Goal: Task Accomplishment & Management: Manage account settings

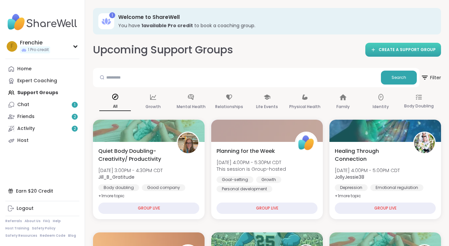
click at [400, 48] on span "CREATE A SUPPORT GROUP" at bounding box center [406, 50] width 57 height 6
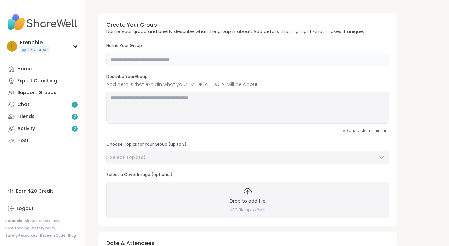
click at [167, 58] on input "text" at bounding box center [247, 59] width 283 height 13
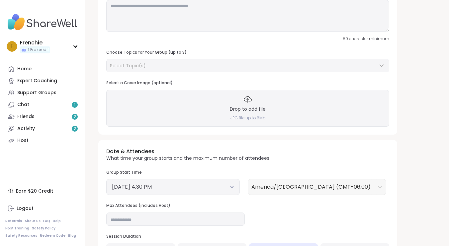
scroll to position [94, 0]
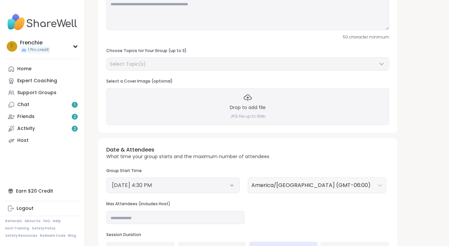
type input "**********"
click at [157, 62] on div "Select Topic(s)" at bounding box center [243, 64] width 267 height 7
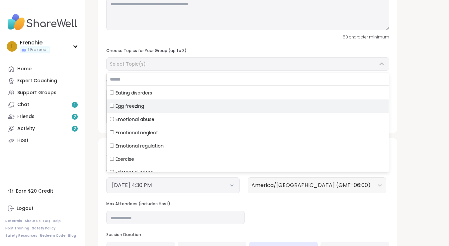
scroll to position [651, 0]
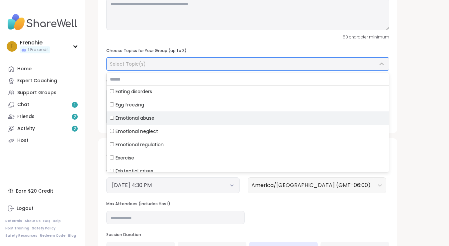
click at [156, 115] on div "Emotional abuse" at bounding box center [247, 118] width 275 height 7
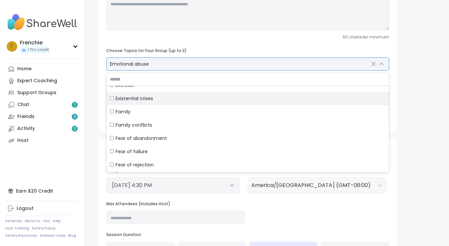
scroll to position [731, 0]
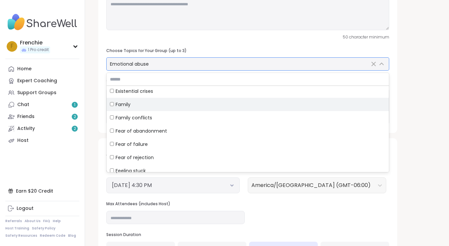
click at [145, 105] on div "Family" at bounding box center [247, 104] width 275 height 7
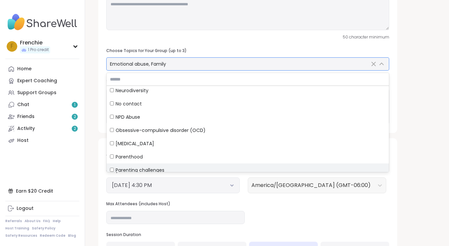
scroll to position [1435, 0]
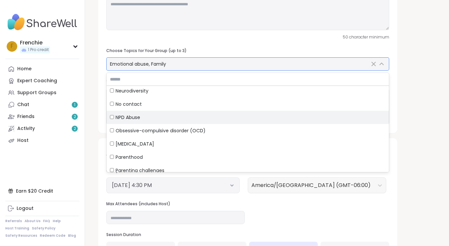
click at [132, 117] on span "NPD Abuse" at bounding box center [127, 117] width 25 height 7
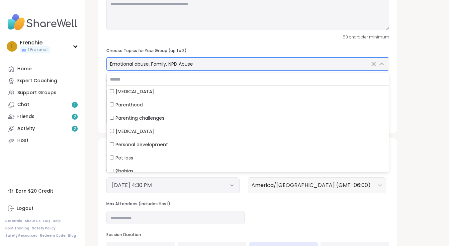
scroll to position [1484, 0]
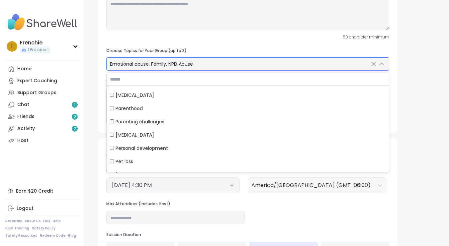
click at [158, 64] on span "Emotional abuse, Family, NPD Abuse" at bounding box center [151, 64] width 83 height 7
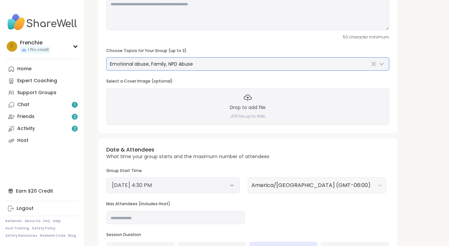
click at [159, 64] on span "Emotional abuse, Family, NPD Abuse" at bounding box center [151, 64] width 83 height 7
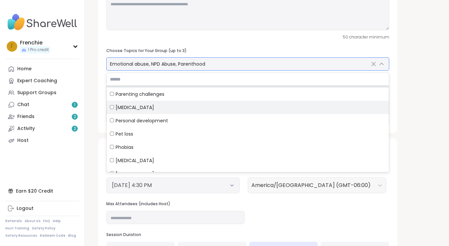
scroll to position [1519, 0]
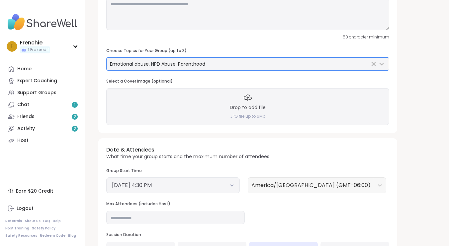
click at [203, 183] on button "October 11, 2025 4:30 PM" at bounding box center [173, 186] width 122 height 8
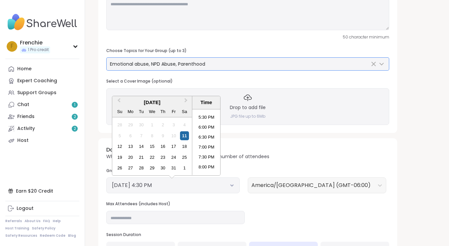
scroll to position [347, 0]
click at [205, 142] on li "7:00 PM" at bounding box center [206, 145] width 28 height 10
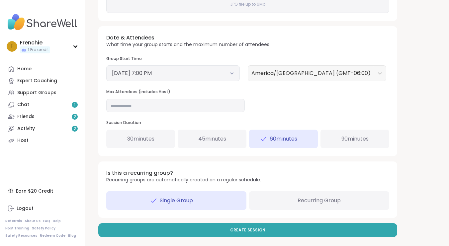
scroll to position [205, 0]
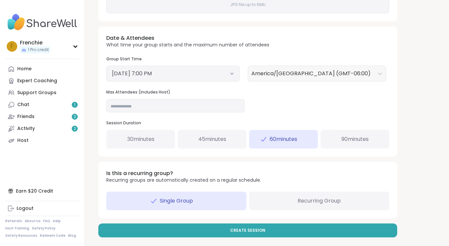
click at [302, 197] on span "Recurring Group" at bounding box center [318, 201] width 43 height 8
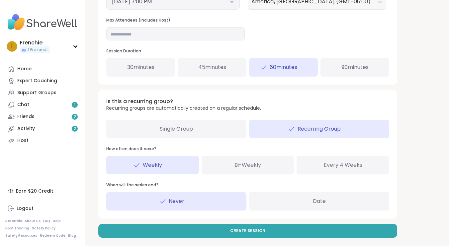
scroll to position [277, 0]
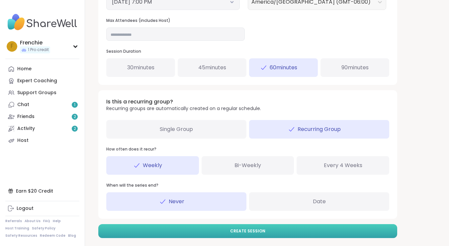
click at [257, 230] on span "Create Session" at bounding box center [247, 231] width 35 height 6
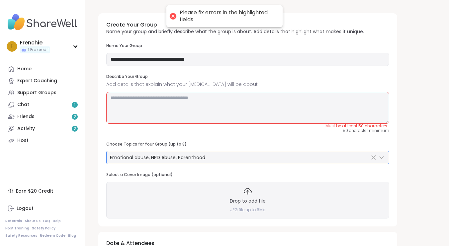
scroll to position [0, 0]
click at [234, 105] on textarea at bounding box center [247, 108] width 283 height 32
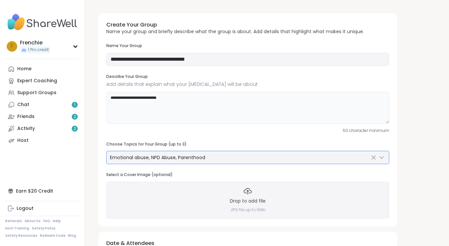
click at [112, 97] on textarea "**********" at bounding box center [247, 108] width 283 height 32
click at [178, 98] on textarea "**********" at bounding box center [247, 108] width 283 height 32
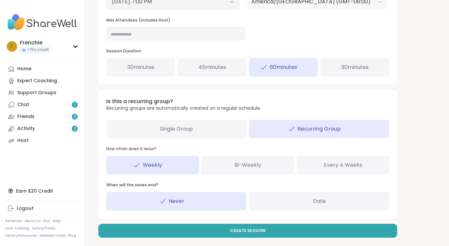
scroll to position [277, 0]
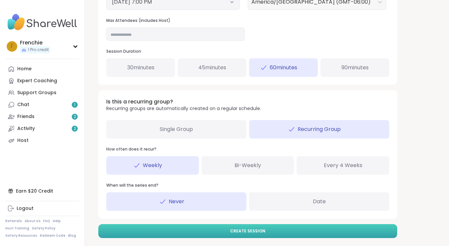
type textarea "**********"
click at [250, 228] on span "Create Session" at bounding box center [247, 231] width 35 height 6
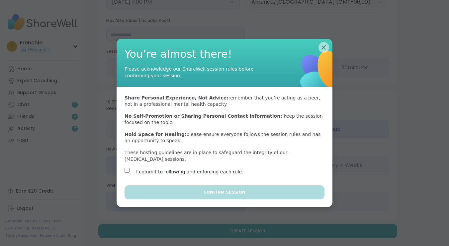
click at [135, 171] on div "I commit to following and enforcing each rule." at bounding box center [181, 172] width 115 height 8
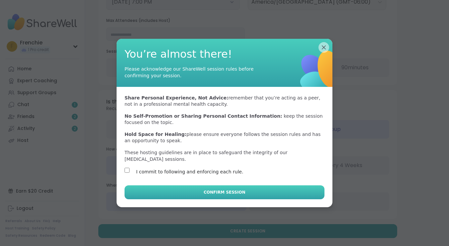
click at [203, 191] on button "Confirm Session" at bounding box center [224, 192] width 200 height 14
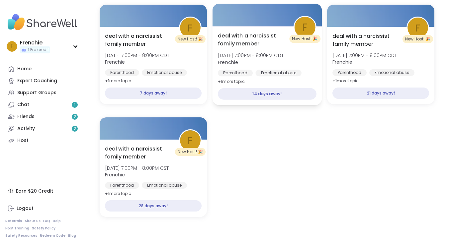
scroll to position [306, 0]
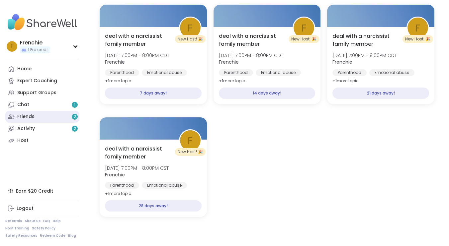
click at [36, 117] on link "Friends 2" at bounding box center [42, 117] width 74 height 12
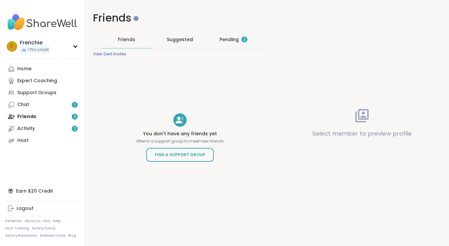
click at [231, 39] on div "Pending 2" at bounding box center [233, 39] width 28 height 7
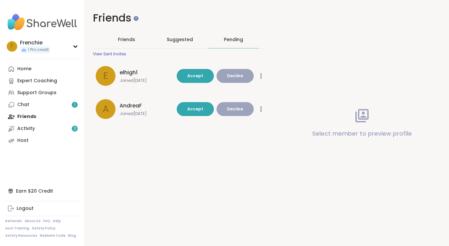
click at [183, 39] on span "Suggested" at bounding box center [180, 39] width 26 height 7
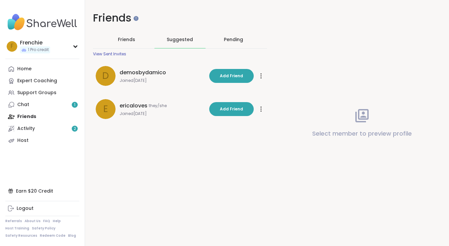
click at [130, 39] on span "Friends" at bounding box center [126, 39] width 17 height 7
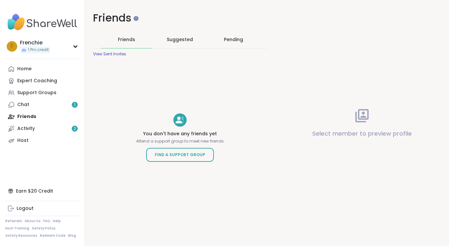
click at [236, 41] on div "Pending" at bounding box center [233, 39] width 19 height 7
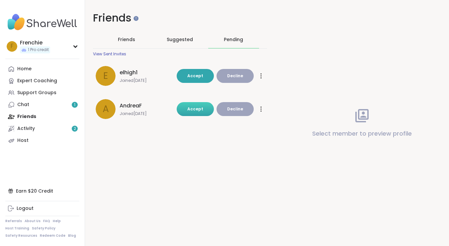
click at [198, 112] on button "Accept" at bounding box center [195, 109] width 37 height 14
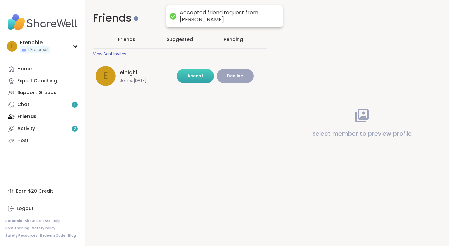
click at [197, 75] on span "Accept" at bounding box center [195, 76] width 16 height 6
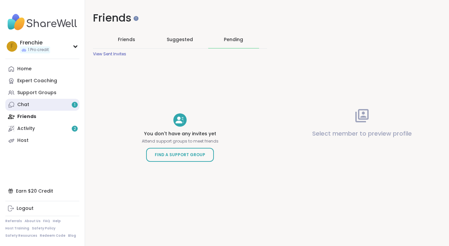
click at [43, 104] on link "Chat 1" at bounding box center [42, 105] width 74 height 12
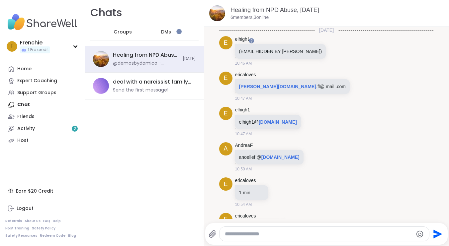
click at [135, 146] on div "Chats Groups DMs Healing from NPD Abuse, Oct 11 @demosbydamico - Demosbydamico@…" at bounding box center [144, 123] width 119 height 246
click at [33, 130] on div "Activity 2" at bounding box center [26, 128] width 18 height 7
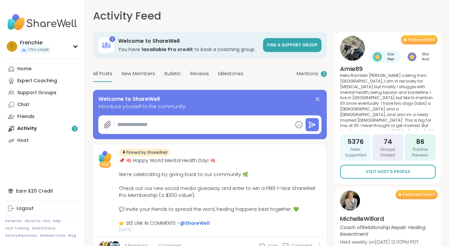
type textarea "*"
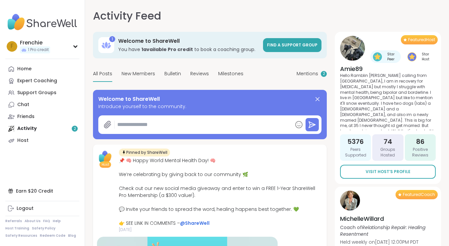
click at [38, 128] on div "Home Expert Coaching Support Groups Chat Friends Activity 2 Host" at bounding box center [42, 105] width 74 height 84
click at [26, 128] on div "Home Expert Coaching Support Groups Chat Friends Activity 2 Host" at bounding box center [42, 105] width 74 height 84
click at [27, 127] on div "Home Expert Coaching Support Groups Chat Friends Activity 2 Host" at bounding box center [42, 105] width 74 height 84
click at [27, 129] on div "Home Expert Coaching Support Groups Chat Friends Activity 2 Host" at bounding box center [42, 105] width 74 height 84
click at [26, 70] on div "Home" at bounding box center [24, 69] width 14 height 7
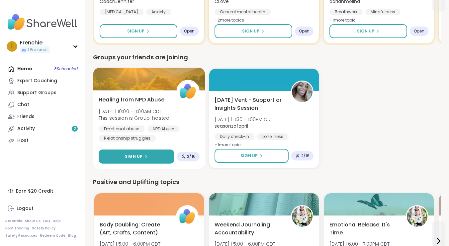
click at [146, 156] on icon at bounding box center [146, 157] width 4 height 4
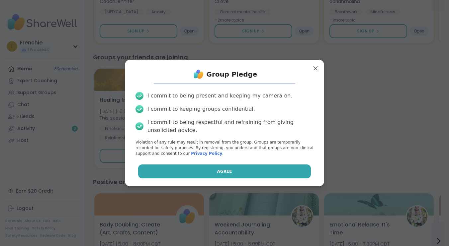
click at [221, 169] on span "Agree" at bounding box center [224, 172] width 15 height 6
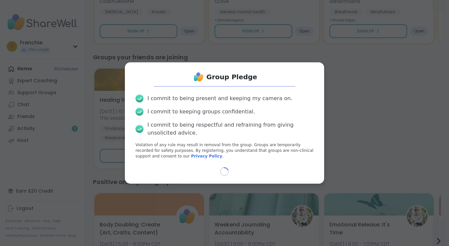
select select "**"
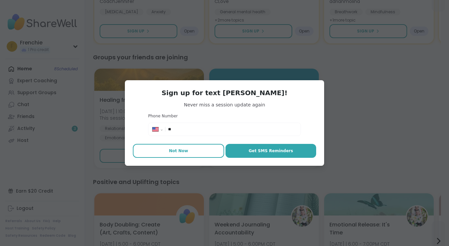
click at [181, 152] on span "Not Now" at bounding box center [178, 151] width 19 height 6
type textarea "*"
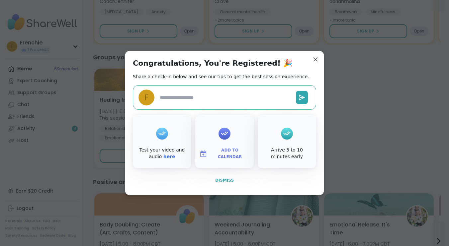
click at [232, 179] on span "Dismiss" at bounding box center [224, 180] width 19 height 5
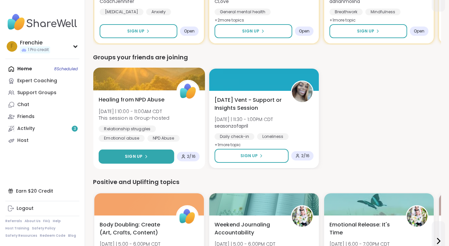
click at [156, 159] on button "Sign Up" at bounding box center [136, 157] width 75 height 14
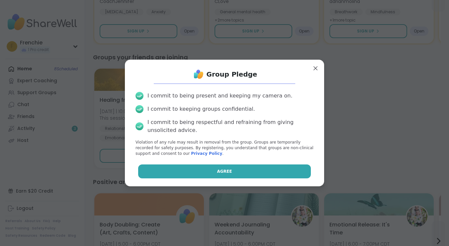
click at [212, 168] on button "Agree" at bounding box center [224, 172] width 173 height 14
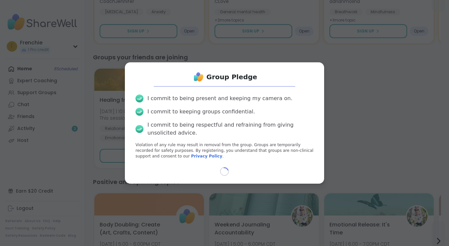
select select "**"
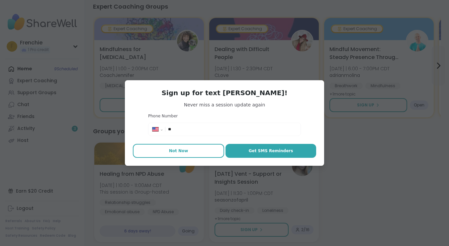
click at [178, 151] on span "Not Now" at bounding box center [178, 151] width 19 height 6
type textarea "*"
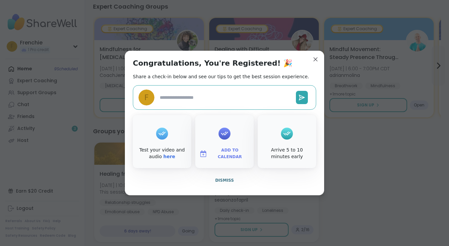
click at [226, 137] on icon at bounding box center [224, 133] width 11 height 10
click at [239, 129] on div "Add to Calendar" at bounding box center [224, 141] width 58 height 53
click at [223, 149] on button "Add to Calendar" at bounding box center [224, 154] width 56 height 14
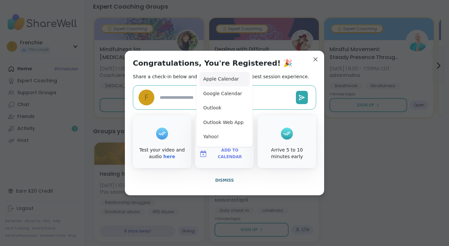
click at [219, 81] on button "Apple Calendar" at bounding box center [224, 79] width 50 height 15
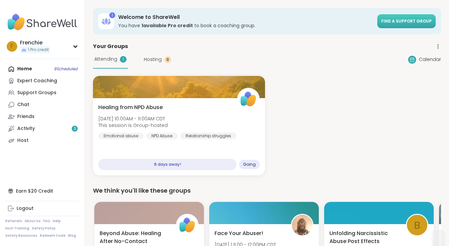
click at [417, 21] on span "Find a support group" at bounding box center [406, 21] width 50 height 6
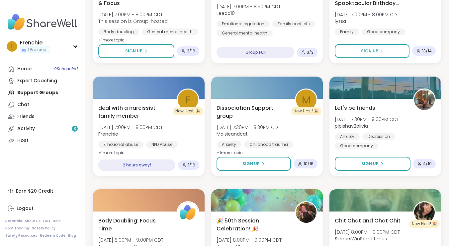
scroll to position [720, 0]
click at [76, 47] on icon at bounding box center [75, 47] width 3 height 2
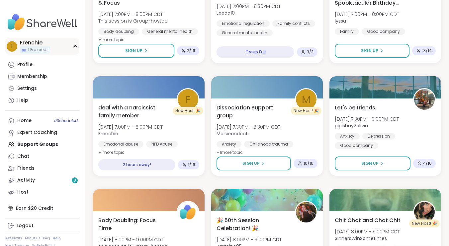
click at [13, 45] on span "F" at bounding box center [12, 46] width 3 height 9
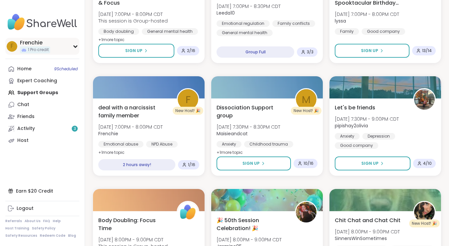
click at [13, 45] on span "F" at bounding box center [12, 46] width 3 height 9
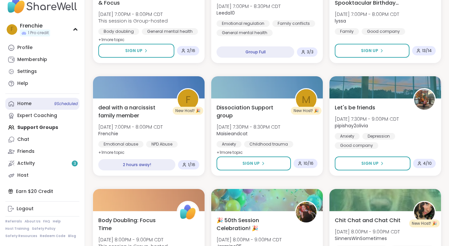
scroll to position [17, 0]
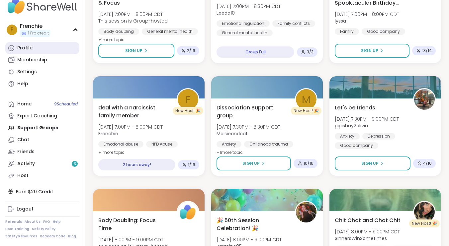
click at [29, 49] on div "Profile" at bounding box center [24, 48] width 15 height 7
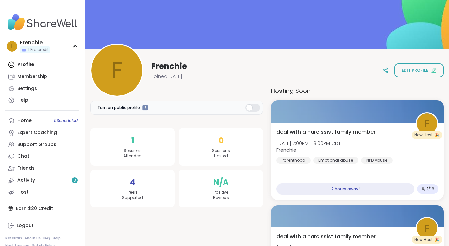
scroll to position [33, 0]
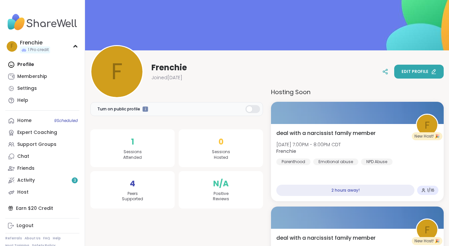
click at [422, 76] on button "Edit profile" at bounding box center [418, 72] width 49 height 14
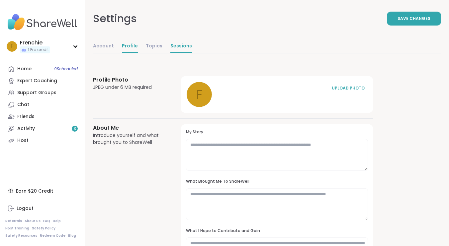
click at [173, 46] on link "Sessions" at bounding box center [181, 46] width 22 height 13
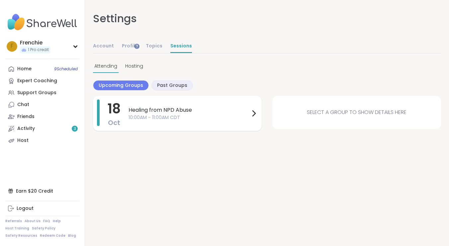
click at [242, 116] on span "10:00AM - 11:00AM CDT" at bounding box center [188, 117] width 121 height 7
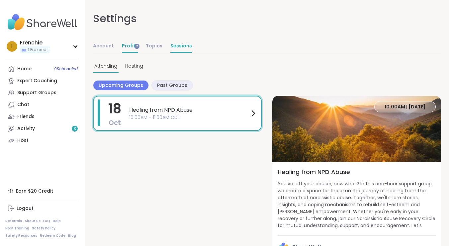
click at [128, 48] on link "Profile" at bounding box center [130, 46] width 16 height 13
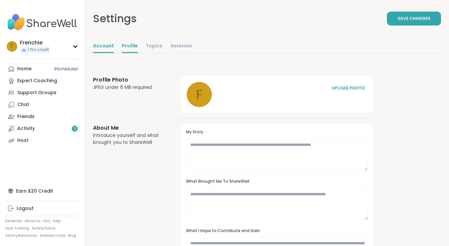
click at [108, 43] on link "Account" at bounding box center [103, 46] width 21 height 13
select select "**"
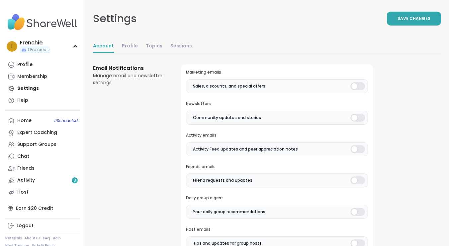
scroll to position [146, 0]
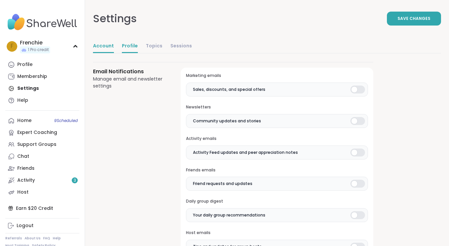
click at [131, 48] on link "Profile" at bounding box center [130, 46] width 16 height 13
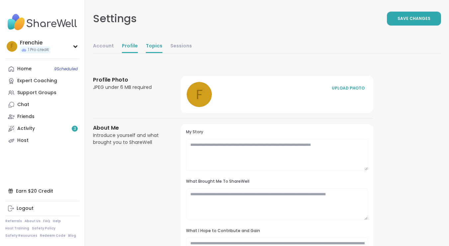
click at [146, 46] on link "Topics" at bounding box center [154, 46] width 17 height 13
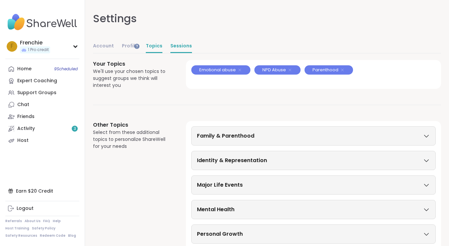
click at [170, 46] on link "Sessions" at bounding box center [181, 46] width 22 height 13
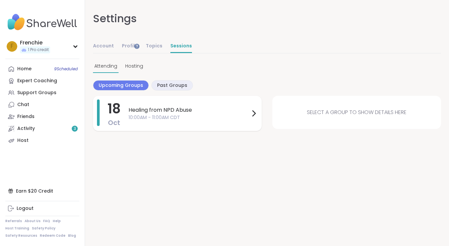
click at [222, 113] on span "Healing from NPD Abuse" at bounding box center [188, 110] width 121 height 8
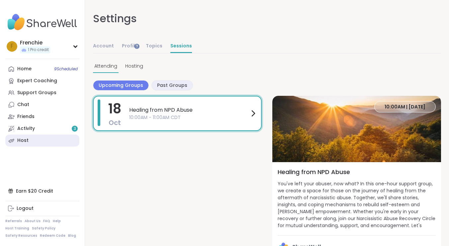
click at [24, 138] on div "Host" at bounding box center [22, 140] width 11 height 7
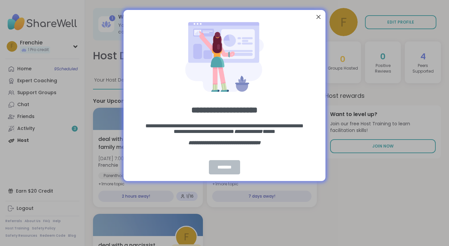
click at [229, 168] on div "********" at bounding box center [224, 167] width 31 height 14
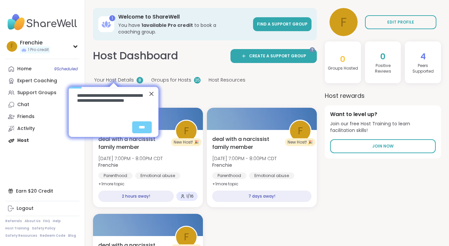
click at [148, 92] on div "Close Step" at bounding box center [151, 94] width 9 height 9
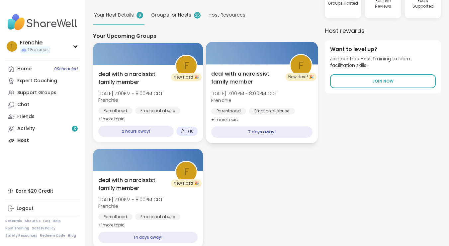
scroll to position [65, 0]
click at [260, 54] on div at bounding box center [262, 53] width 112 height 23
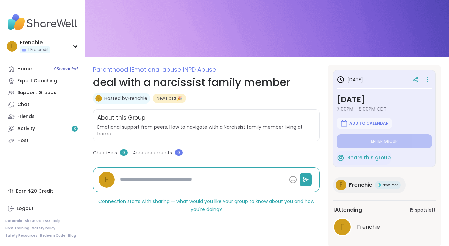
scroll to position [26, 0]
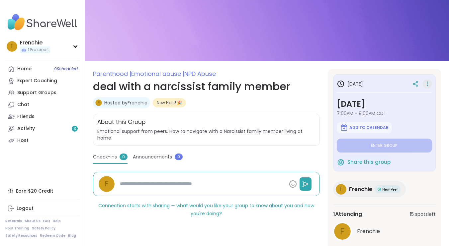
click at [427, 83] on icon at bounding box center [427, 82] width 1 height 1
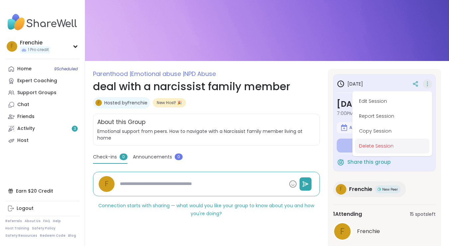
click at [377, 147] on button "Delete Session" at bounding box center [392, 146] width 74 height 15
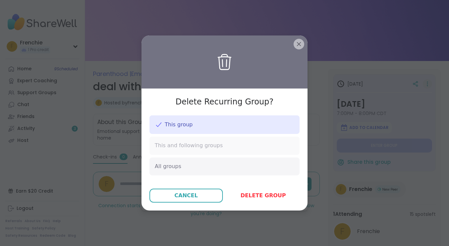
click at [249, 147] on div "This and following groups" at bounding box center [224, 146] width 150 height 18
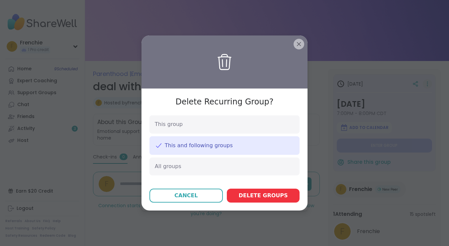
click at [261, 192] on span "Delete group s" at bounding box center [263, 196] width 49 height 8
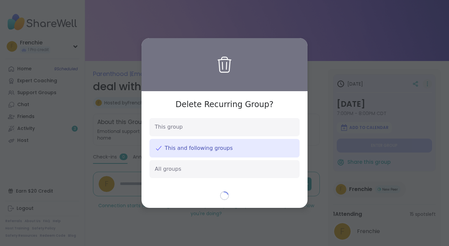
type textarea "*"
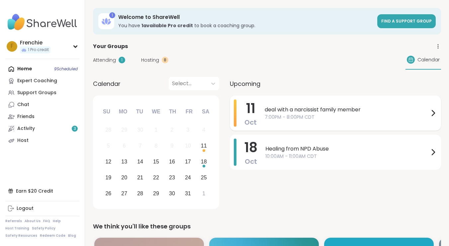
click at [278, 113] on span "deal with a narcissist family member" at bounding box center [346, 110] width 164 height 8
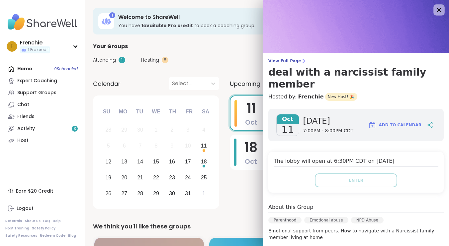
click at [438, 8] on icon at bounding box center [438, 10] width 8 height 8
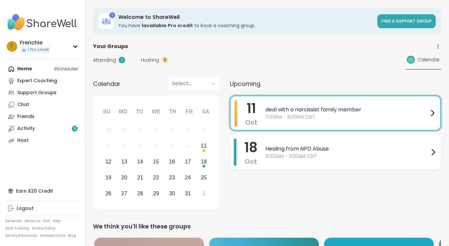
click at [357, 151] on span "Healing from NPD Abuse" at bounding box center [347, 149] width 164 height 8
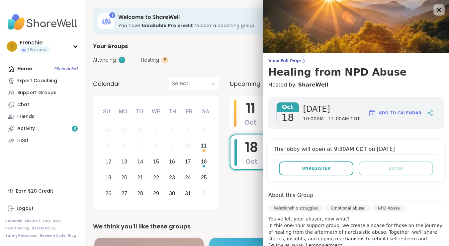
click at [438, 10] on icon at bounding box center [438, 10] width 8 height 8
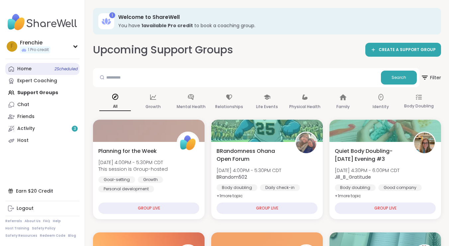
click at [56, 68] on span "2 Scheduled" at bounding box center [65, 68] width 23 height 5
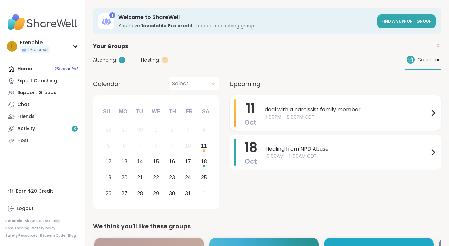
click at [306, 118] on span "7:00PM - 8:00PM CDT" at bounding box center [346, 117] width 164 height 7
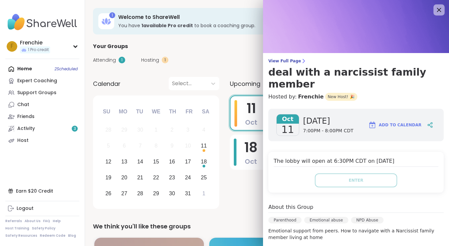
click at [435, 9] on icon at bounding box center [438, 10] width 8 height 8
